Goal: Transaction & Acquisition: Purchase product/service

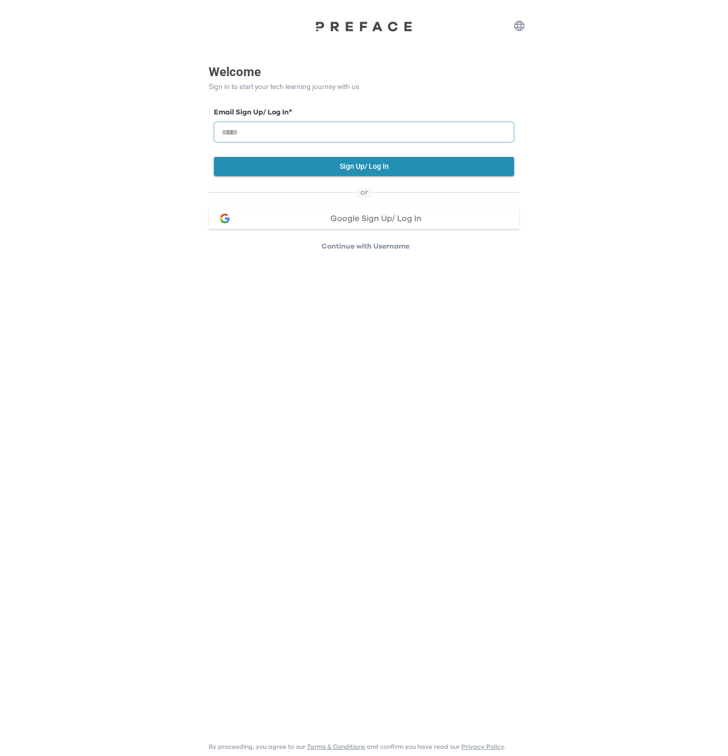
click at [289, 127] on input "email" at bounding box center [364, 132] width 300 height 21
type input "**********"
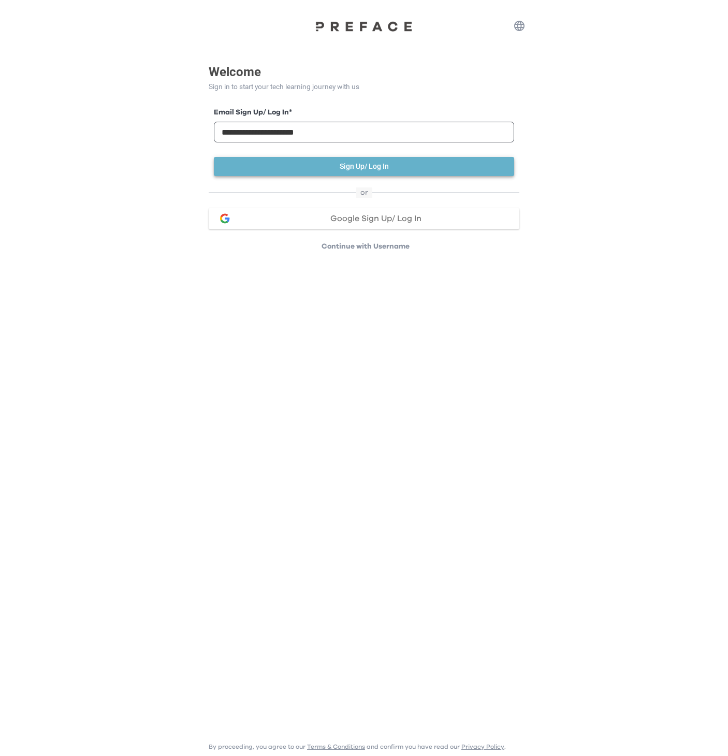
click at [281, 164] on button "Sign Up/ Log In" at bounding box center [364, 166] width 300 height 19
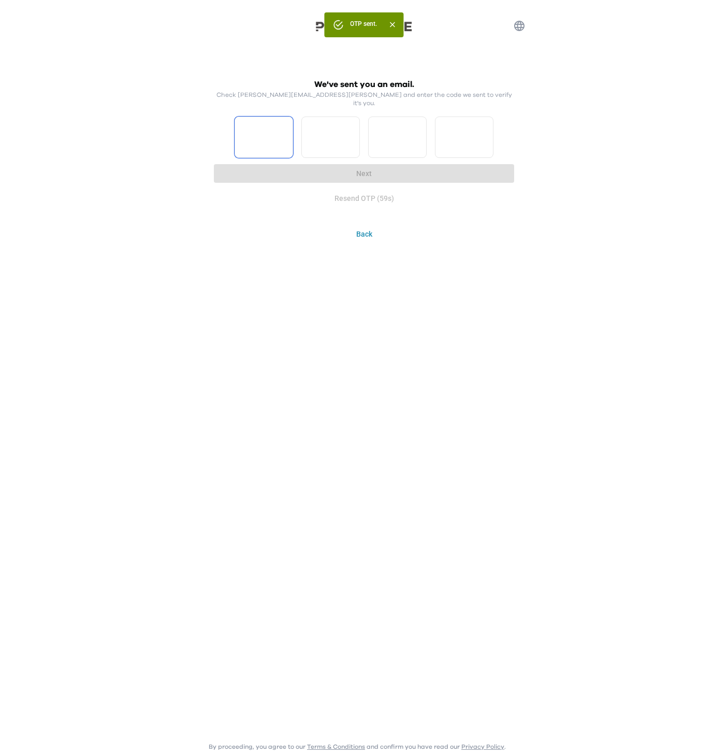
click at [263, 134] on input "Please enter OTP character 1" at bounding box center [263, 136] width 58 height 41
click at [256, 125] on input "Please enter OTP character 1" at bounding box center [263, 136] width 58 height 41
type input "*"
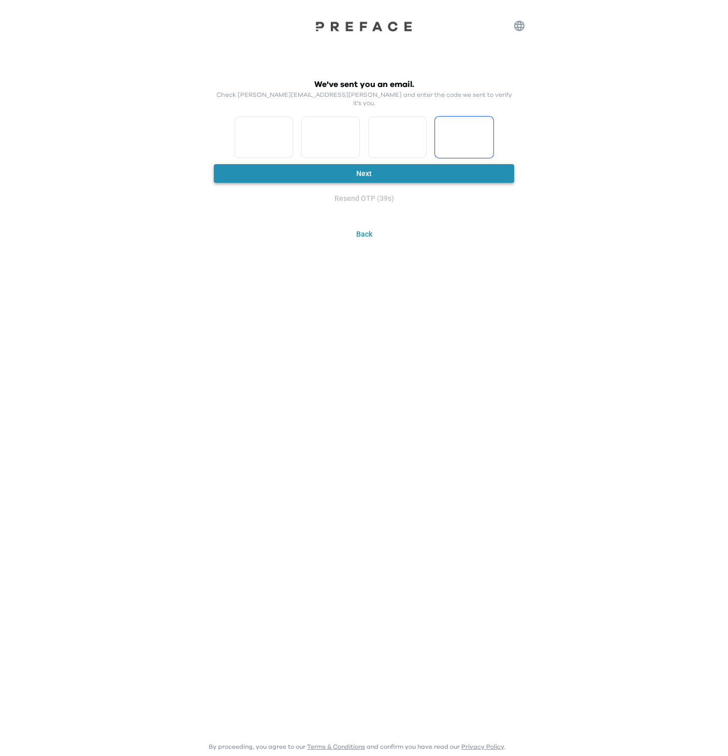
type input "*"
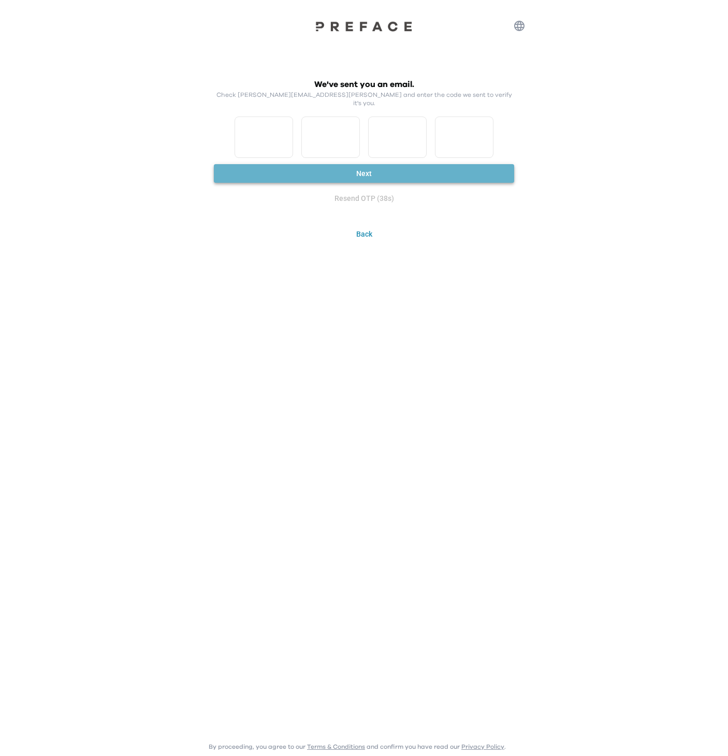
click at [315, 164] on button "Next" at bounding box center [364, 173] width 300 height 19
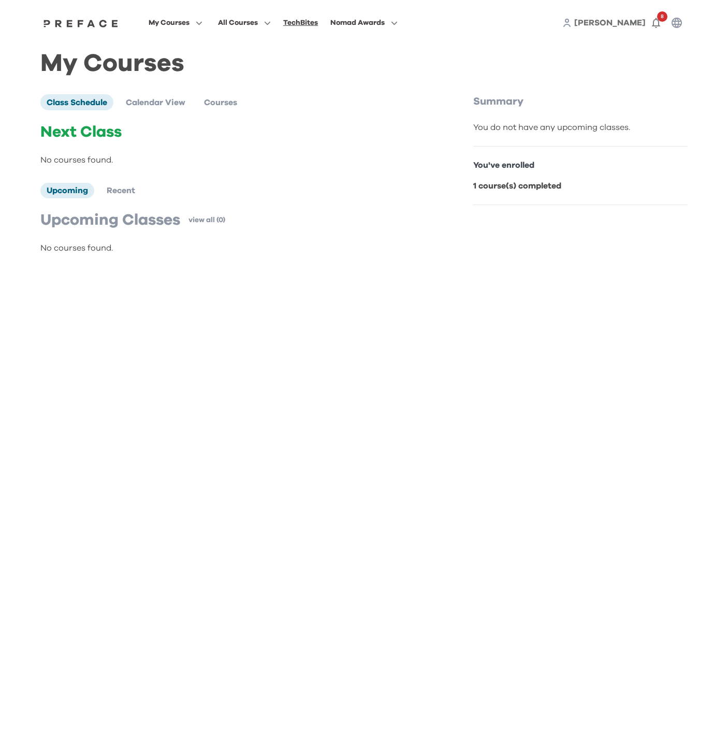
click at [298, 26] on div "TechBites" at bounding box center [300, 23] width 35 height 12
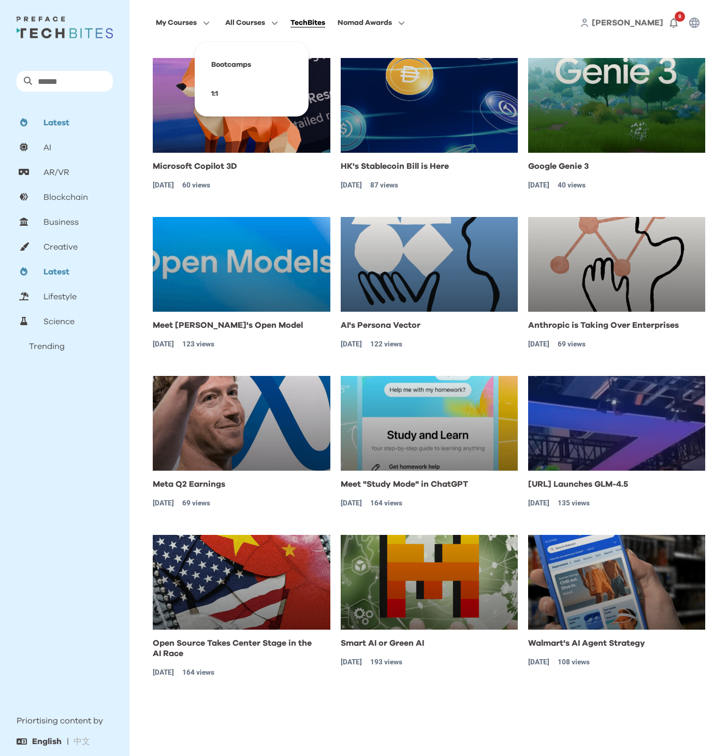
click at [278, 25] on icon "button" at bounding box center [272, 23] width 11 height 8
click at [87, 19] on img at bounding box center [65, 28] width 96 height 22
click at [52, 31] on img at bounding box center [65, 28] width 96 height 22
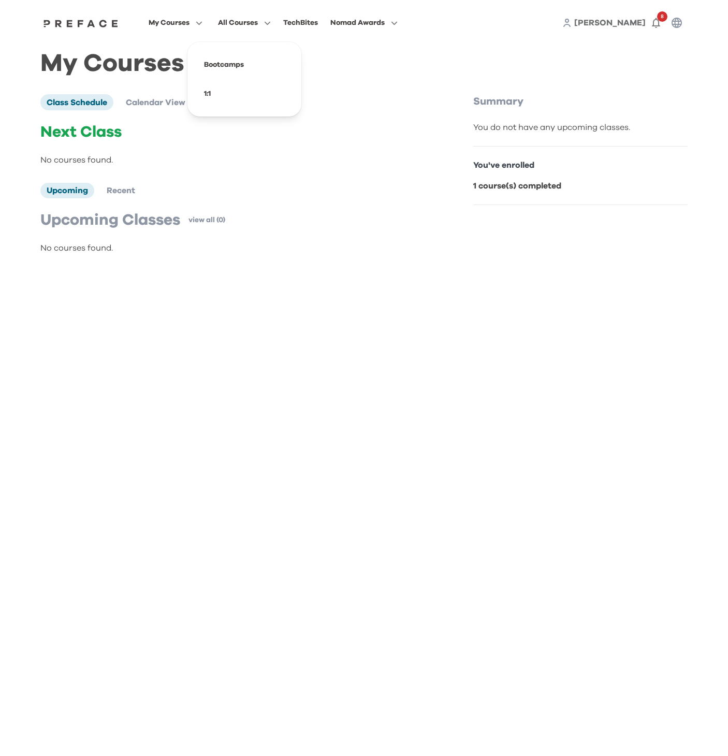
drag, startPoint x: 239, startPoint y: 25, endPoint x: 217, endPoint y: 22, distance: 21.9
click at [217, 22] on button "All Courses" at bounding box center [244, 22] width 59 height 13
